Goal: Task Accomplishment & Management: Manage account settings

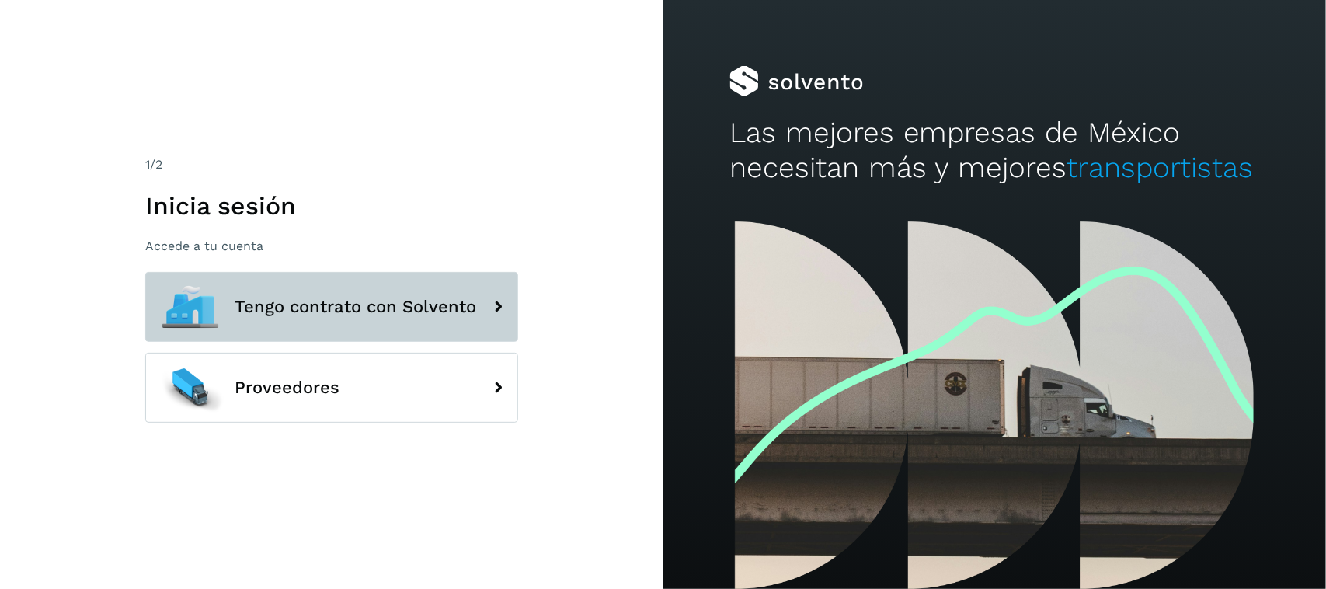
click at [381, 313] on span "Tengo contrato con Solvento" at bounding box center [356, 306] width 242 height 19
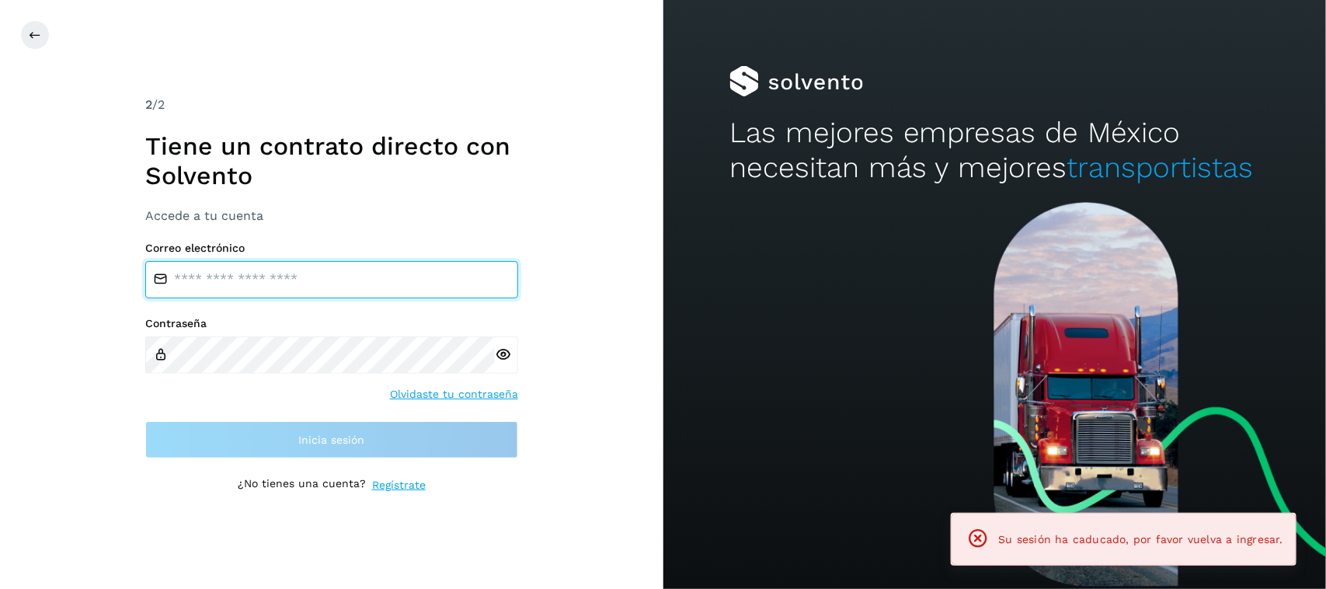
type input "**********"
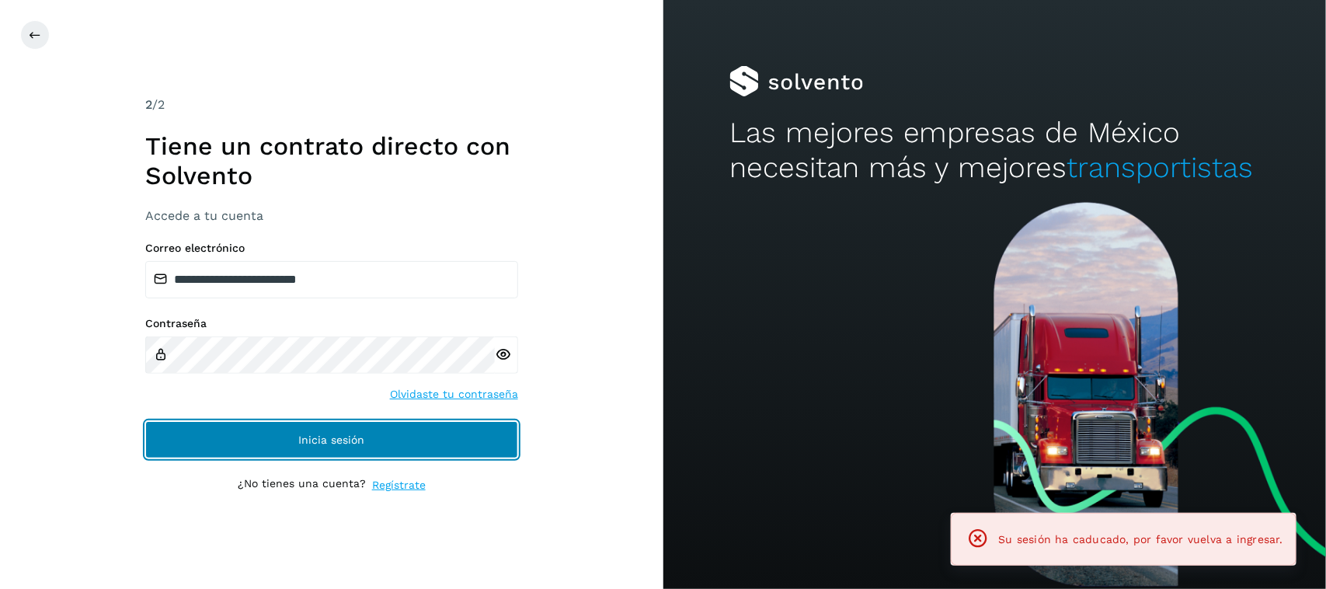
click at [330, 440] on span "Inicia sesión" at bounding box center [331, 439] width 66 height 11
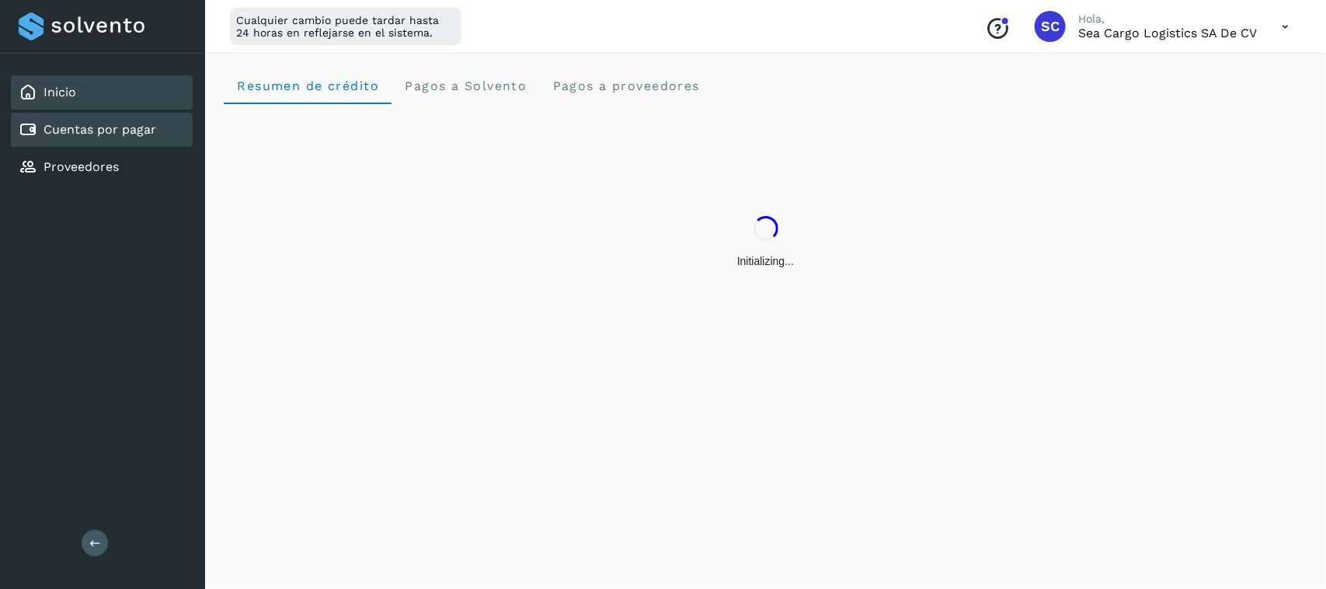
click at [130, 133] on link "Cuentas por pagar" at bounding box center [99, 129] width 113 height 15
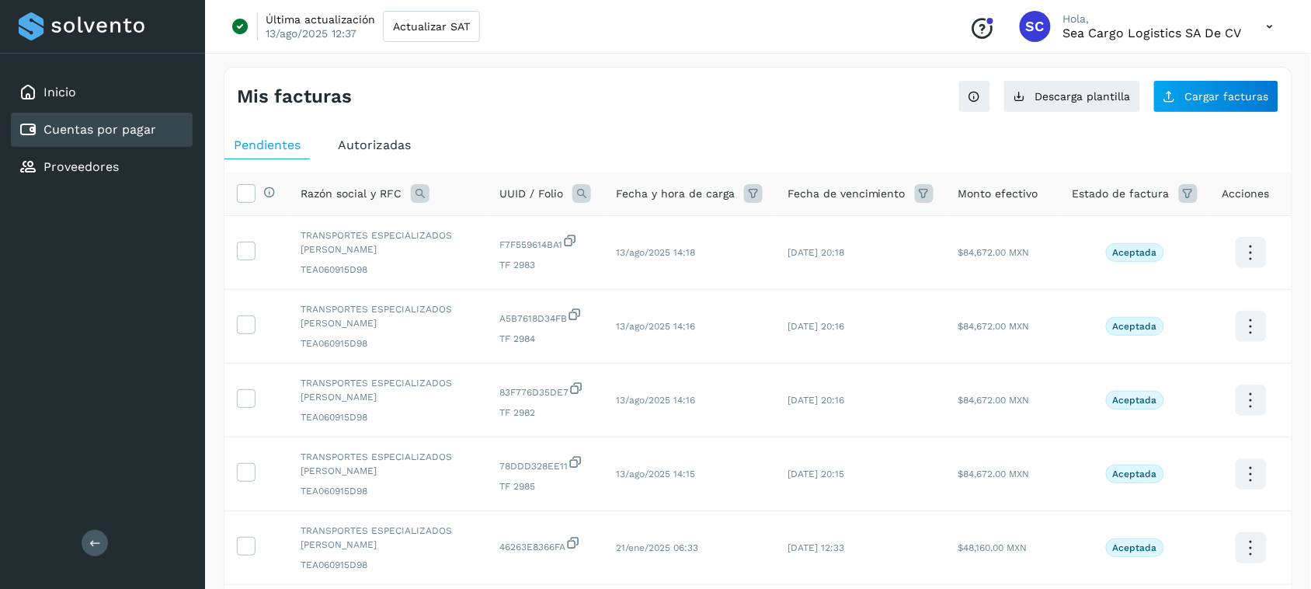
drag, startPoint x: 132, startPoint y: 105, endPoint x: 128, endPoint y: 128, distance: 23.6
click at [133, 113] on div "Inicio Cuentas por pagar Proveedores" at bounding box center [102, 130] width 205 height 152
click at [126, 130] on link "Cuentas por pagar" at bounding box center [99, 129] width 113 height 15
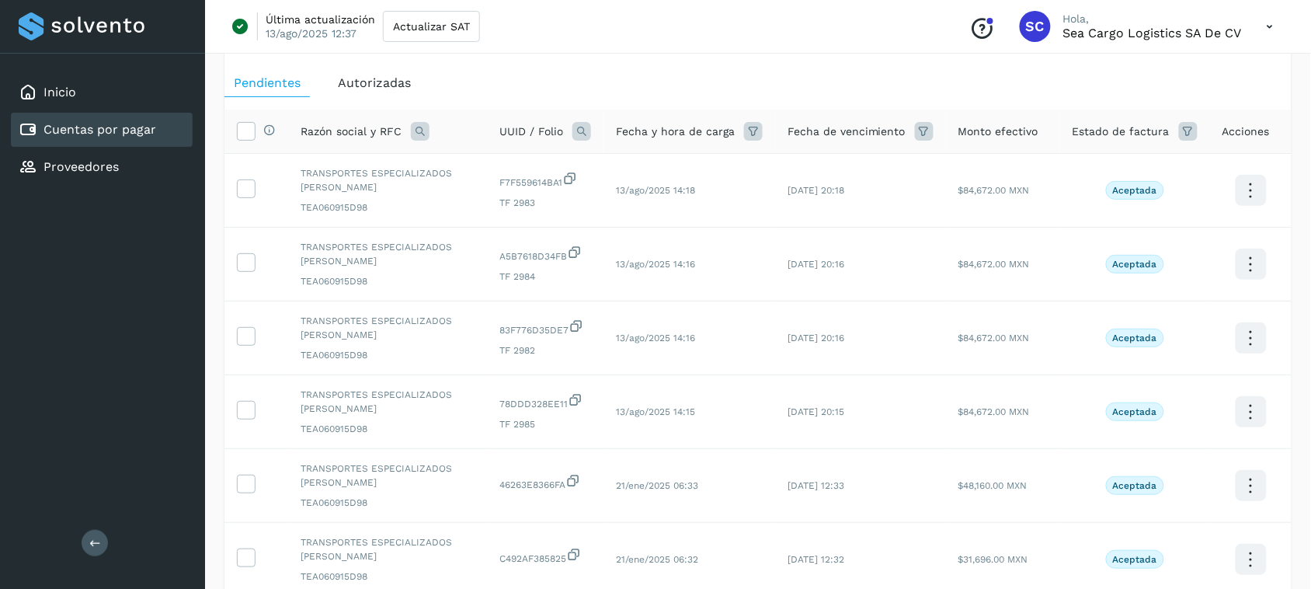
scroll to position [97, 0]
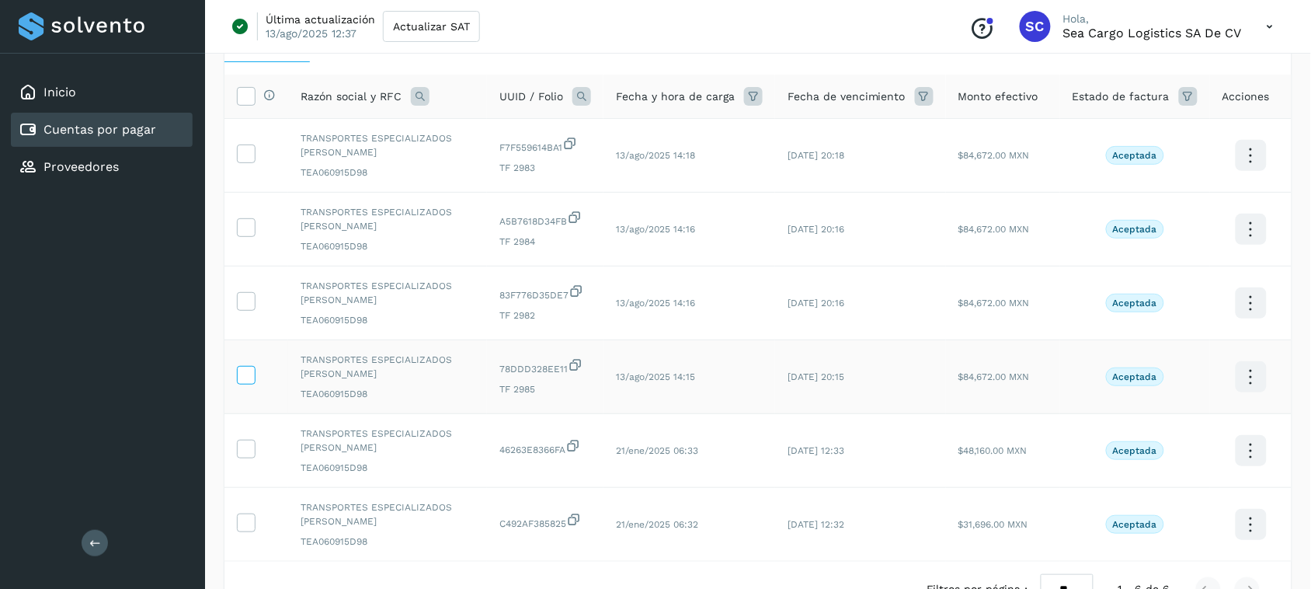
click at [246, 374] on icon at bounding box center [246, 374] width 16 height 16
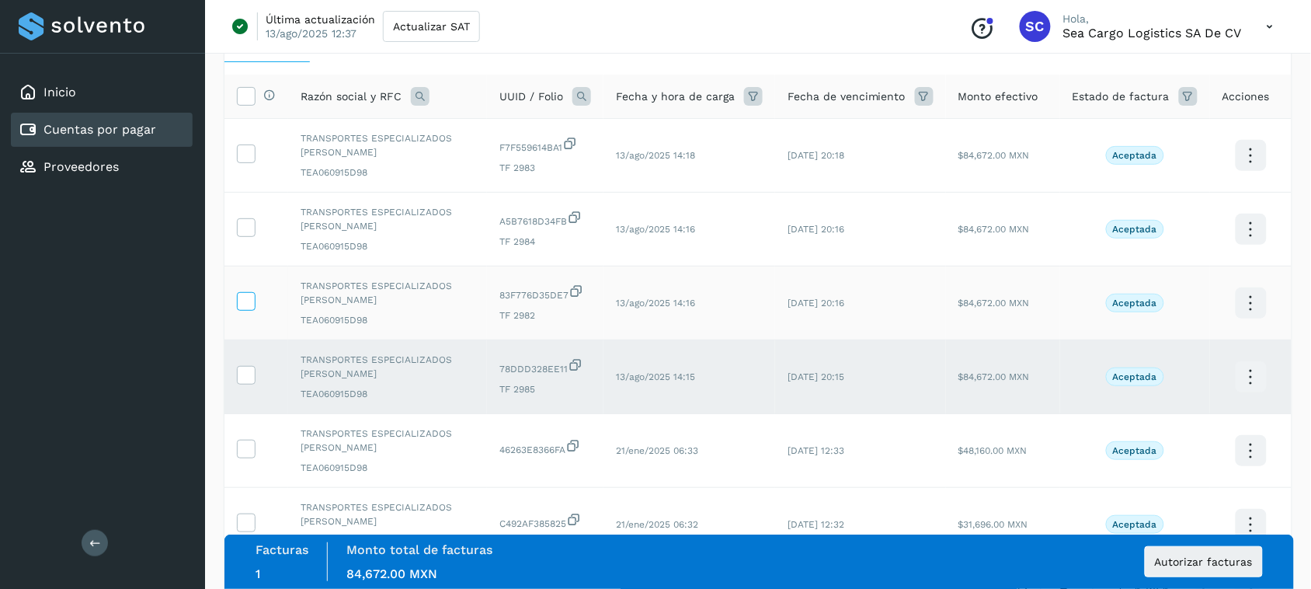
click at [241, 305] on icon at bounding box center [246, 300] width 16 height 16
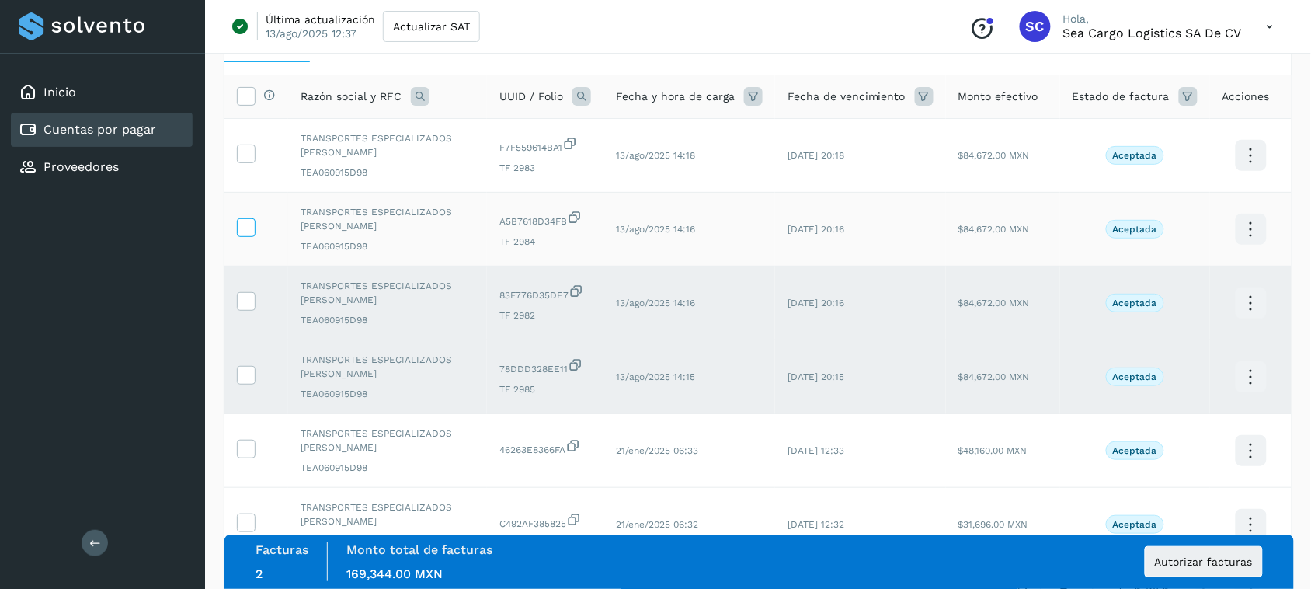
click at [245, 229] on icon at bounding box center [246, 226] width 16 height 16
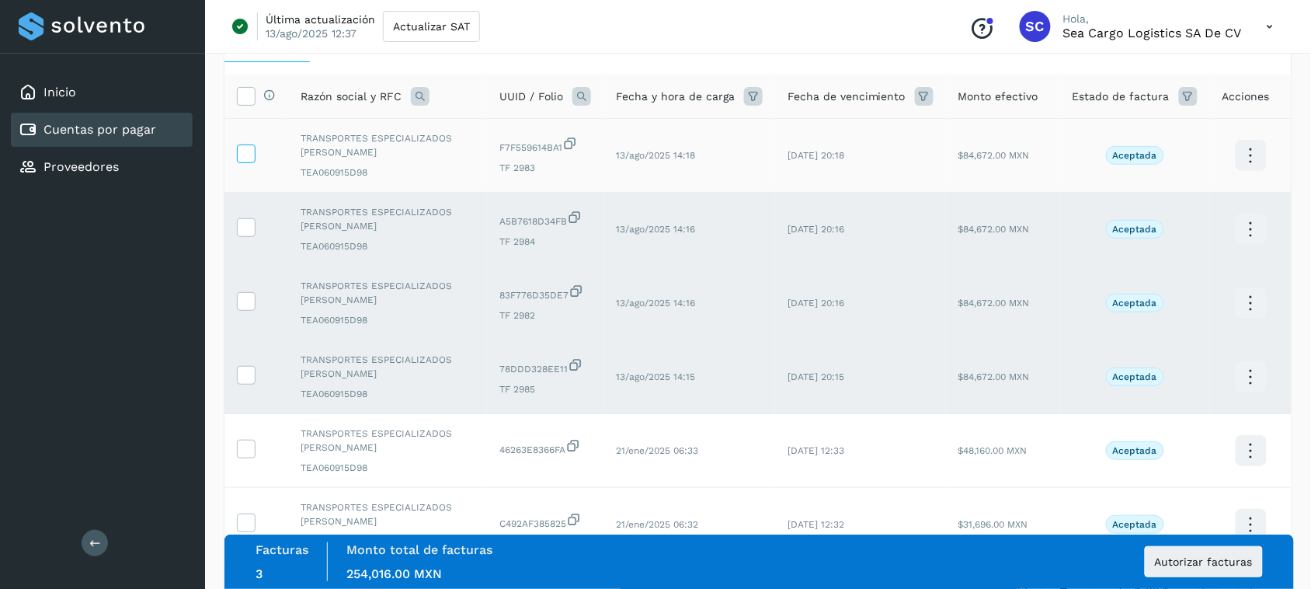
click at [249, 158] on icon at bounding box center [246, 152] width 16 height 16
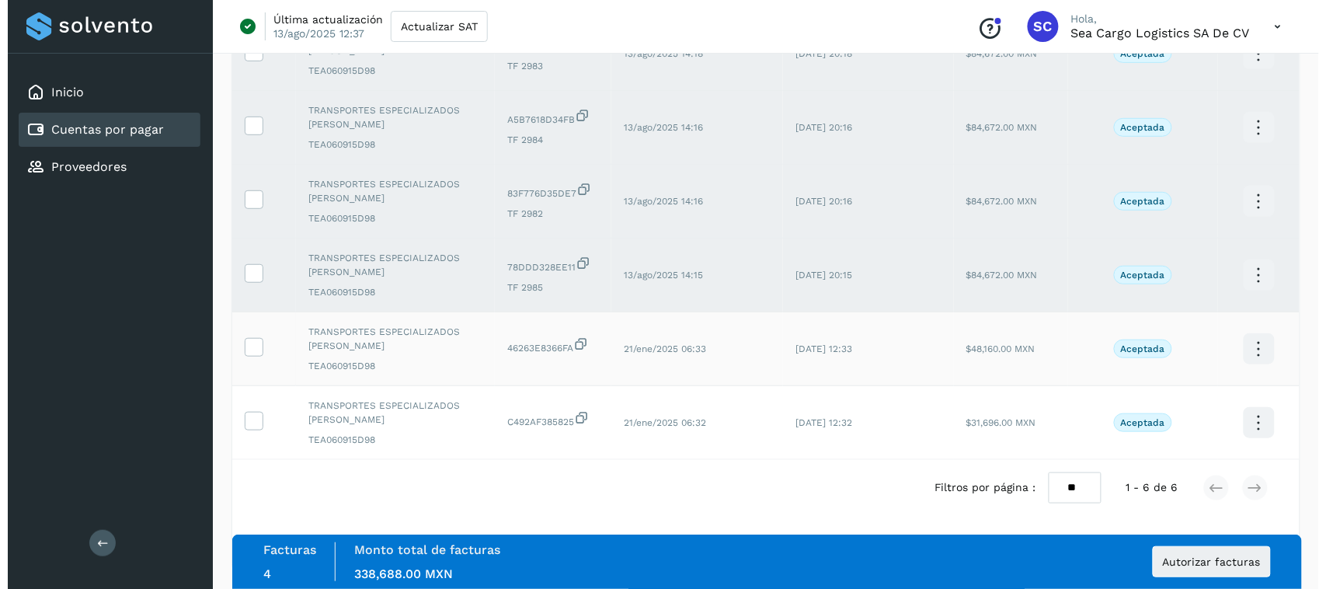
scroll to position [204, 0]
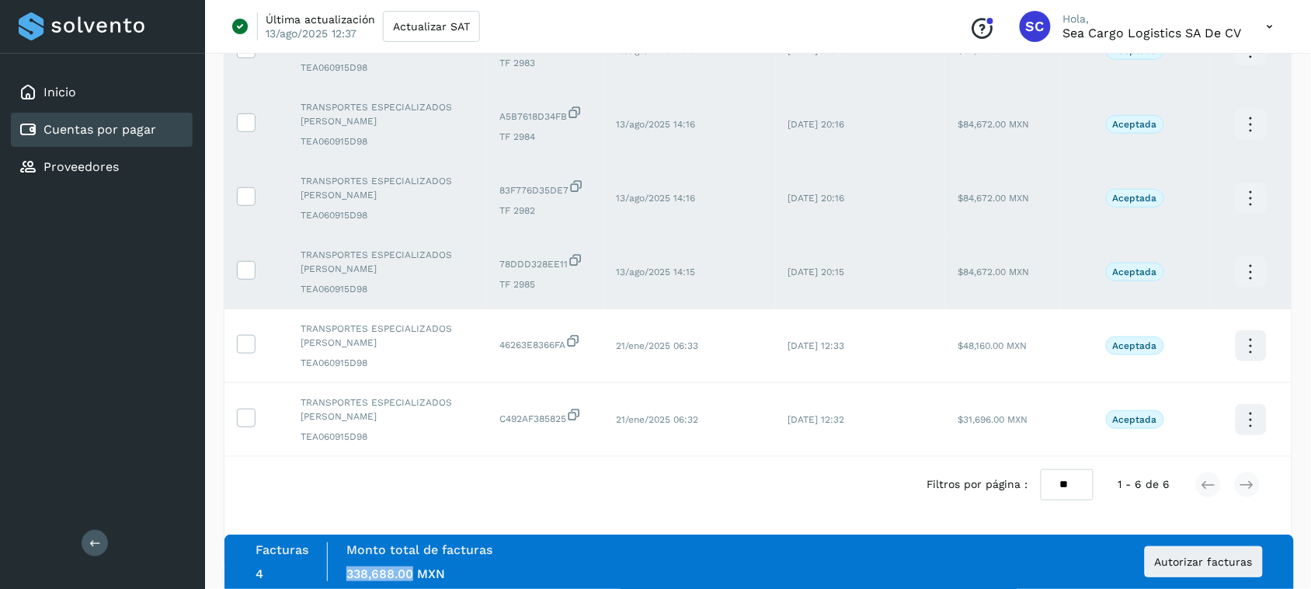
drag, startPoint x: 412, startPoint y: 579, endPoint x: 343, endPoint y: 569, distance: 69.9
click at [343, 569] on div "Monto total de facturas Monto total 338,688.00 MXN" at bounding box center [419, 561] width 183 height 39
drag, startPoint x: 448, startPoint y: 572, endPoint x: 338, endPoint y: 571, distance: 110.3
click at [338, 571] on div "Monto total de facturas Monto total 338,688.00 MXN" at bounding box center [419, 561] width 183 height 39
copy span "338,688.00 MXN"
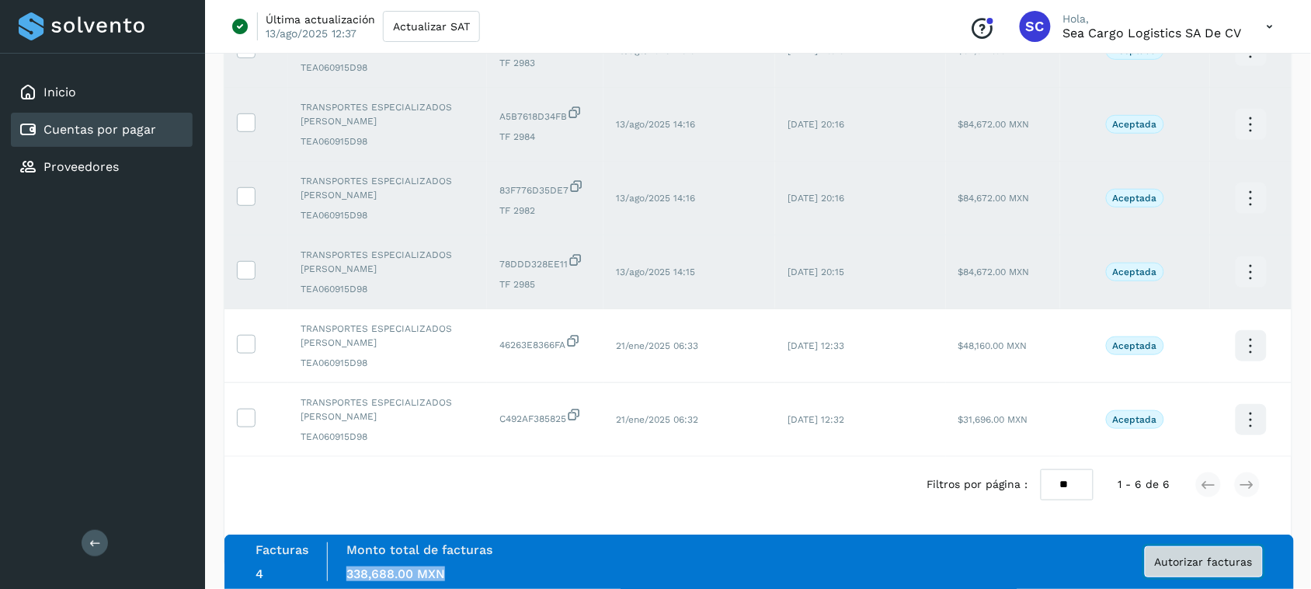
click at [1174, 561] on span "Autorizar facturas" at bounding box center [1204, 561] width 98 height 11
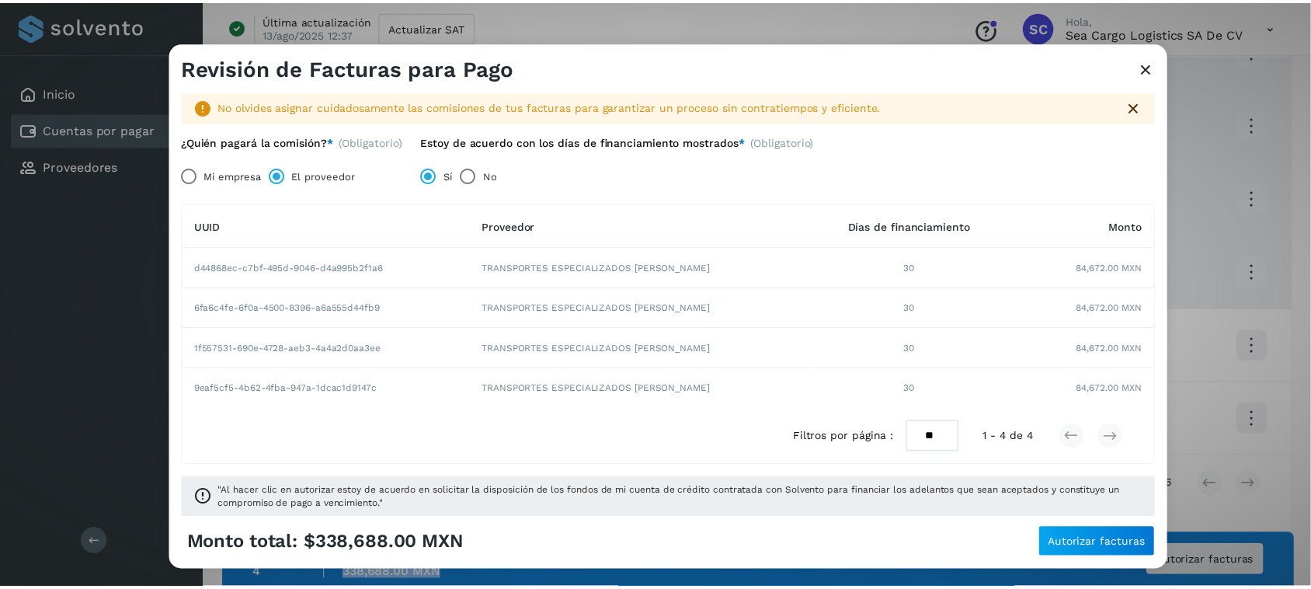
scroll to position [17, 0]
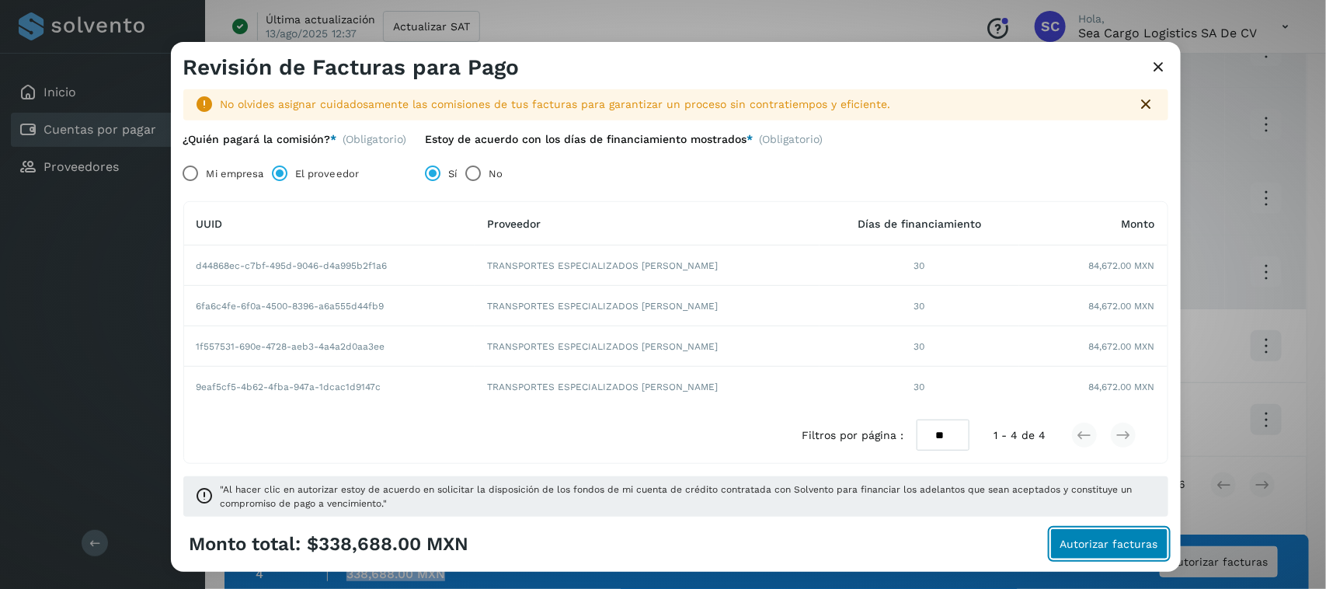
click at [1129, 541] on span "Autorizar facturas" at bounding box center [1109, 543] width 98 height 11
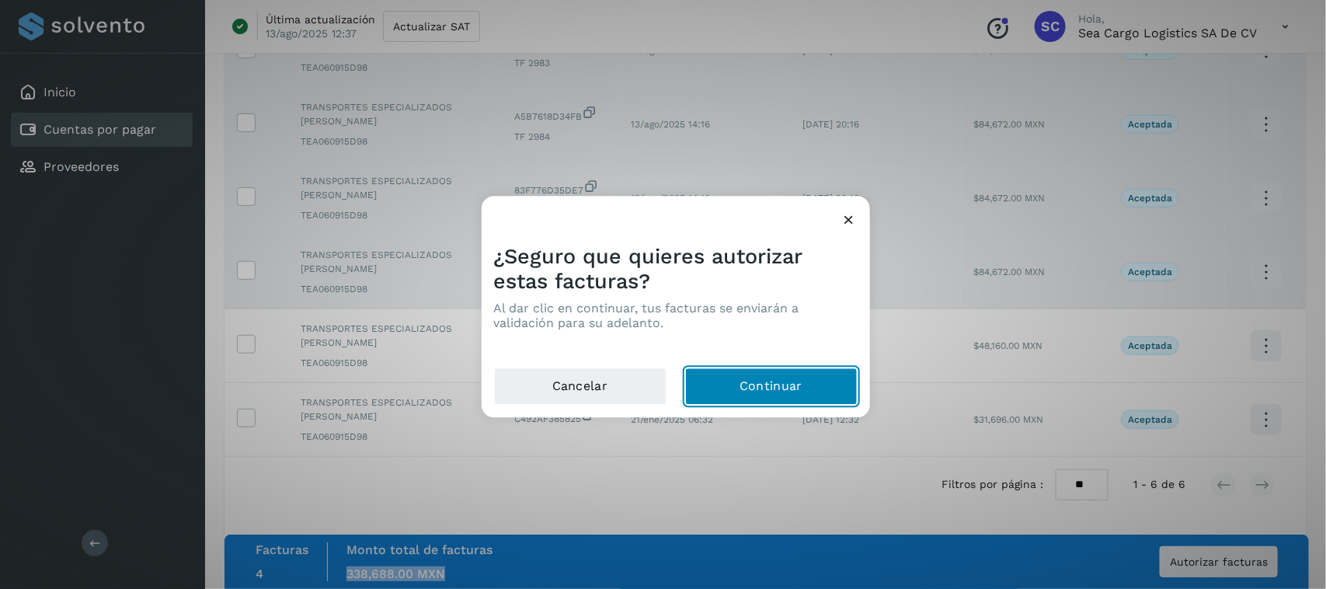
click at [808, 382] on button "Continuar" at bounding box center [771, 386] width 172 height 37
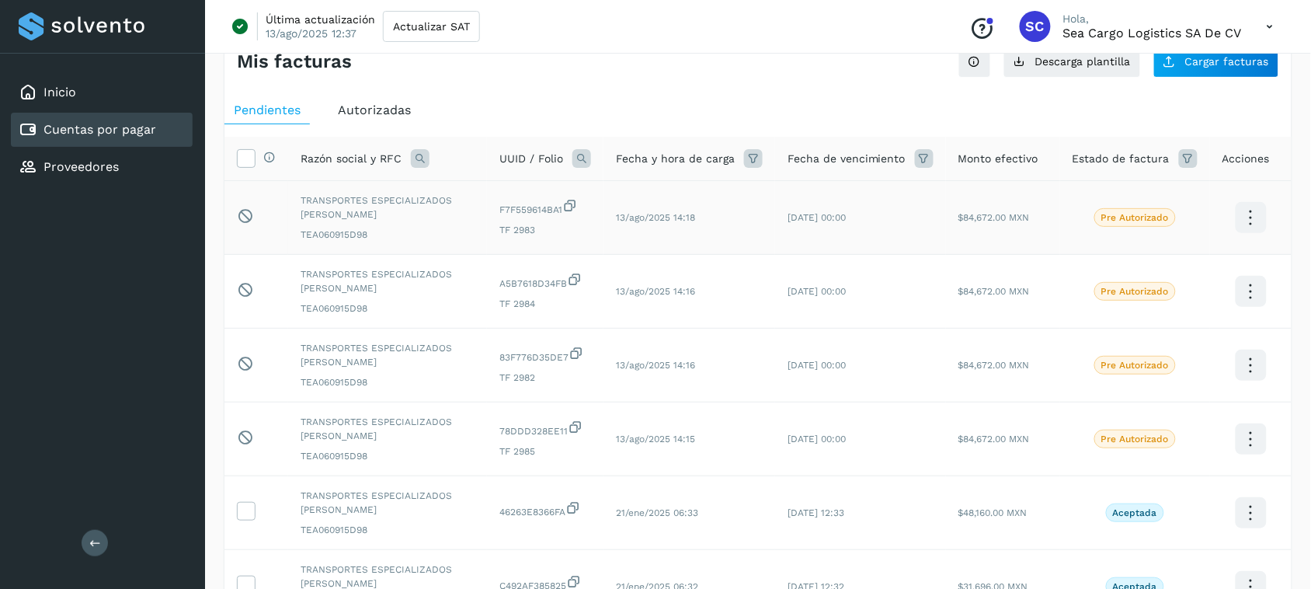
scroll to position [97, 0]
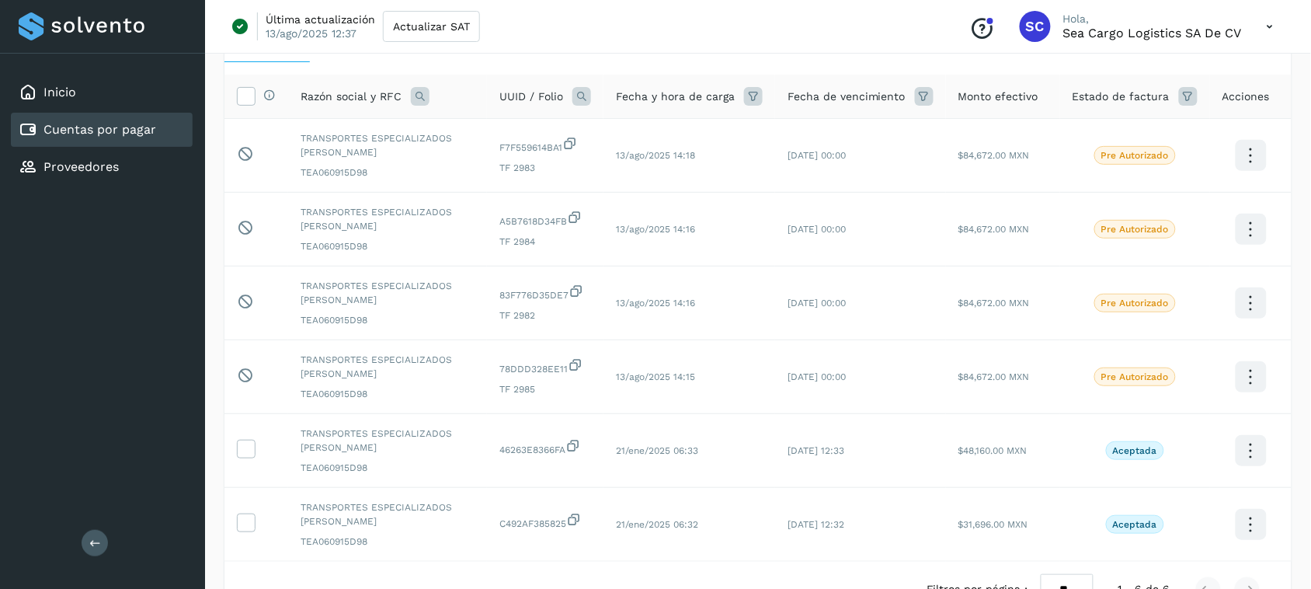
click at [1263, 32] on icon at bounding box center [1270, 27] width 32 height 32
click at [1170, 103] on div "Cerrar sesión" at bounding box center [1193, 100] width 185 height 30
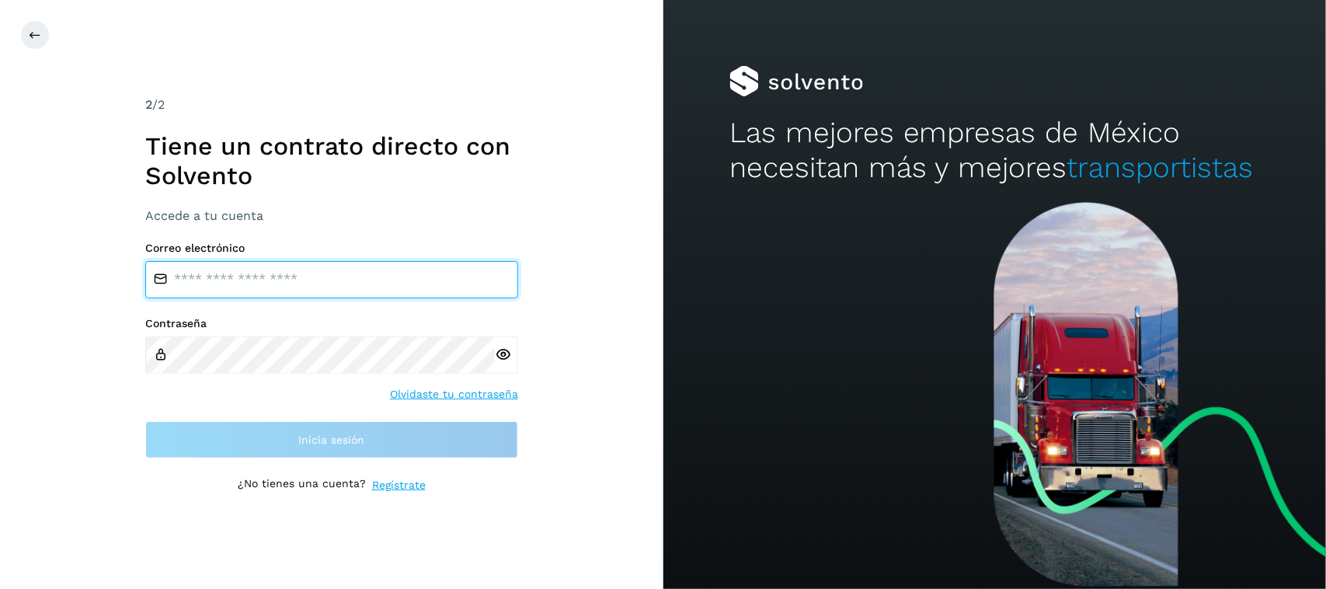
type input "**********"
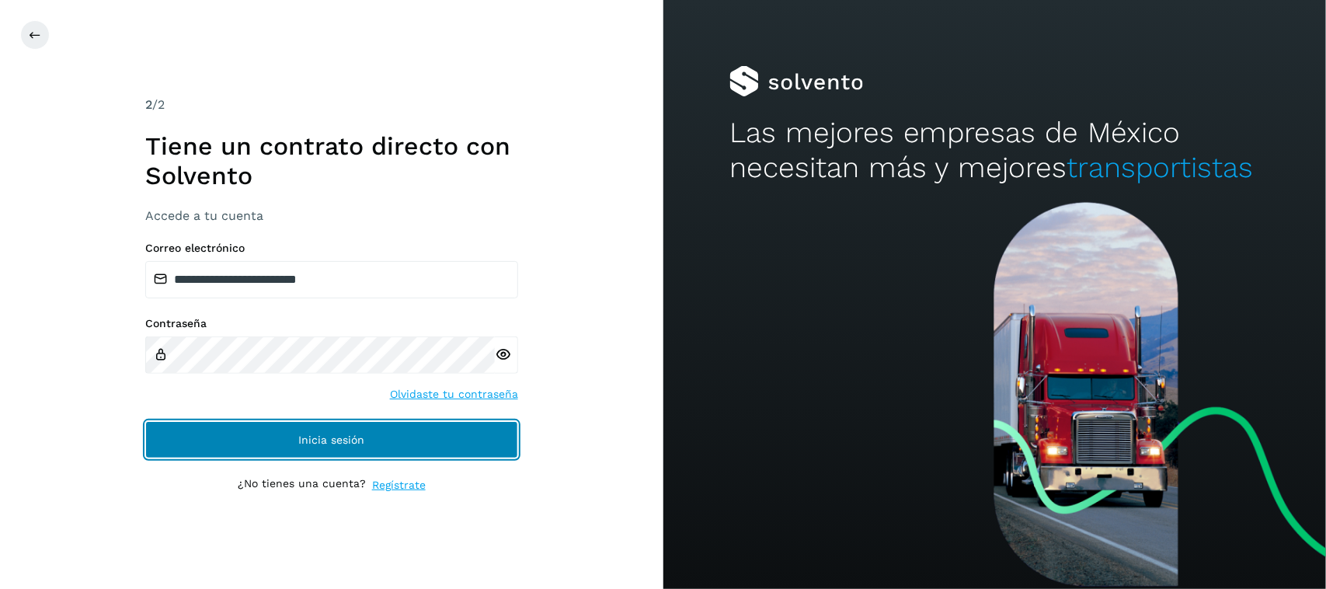
click at [412, 444] on button "Inicia sesión" at bounding box center [331, 439] width 373 height 37
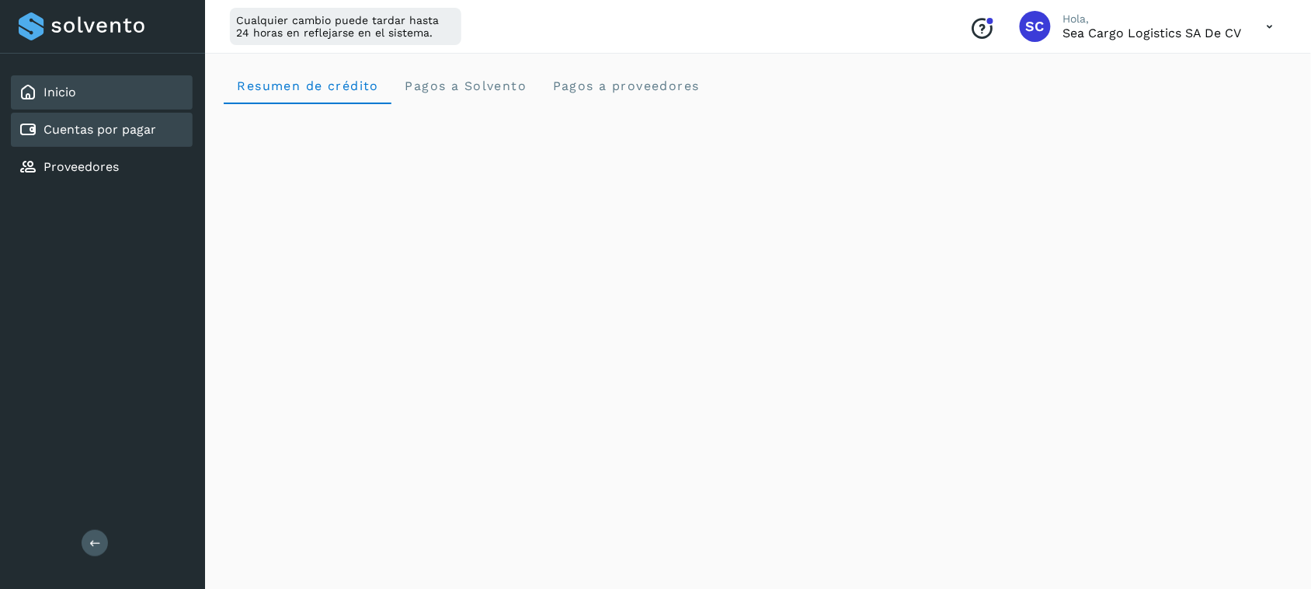
click at [124, 128] on link "Cuentas por pagar" at bounding box center [99, 129] width 113 height 15
